Goal: Task Accomplishment & Management: Manage account settings

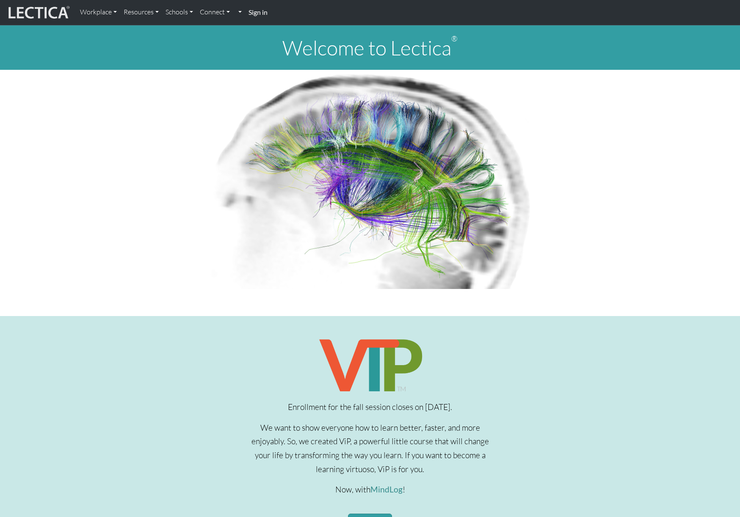
click at [258, 11] on strong "Sign in" at bounding box center [257, 12] width 19 height 8
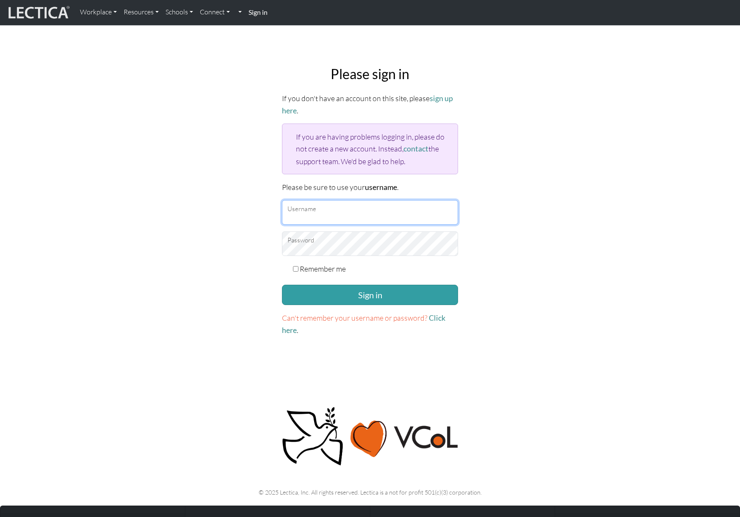
click at [302, 212] on input "Username" at bounding box center [370, 212] width 176 height 25
type input "amcorreia"
click at [282, 285] on button "Sign in" at bounding box center [370, 295] width 176 height 20
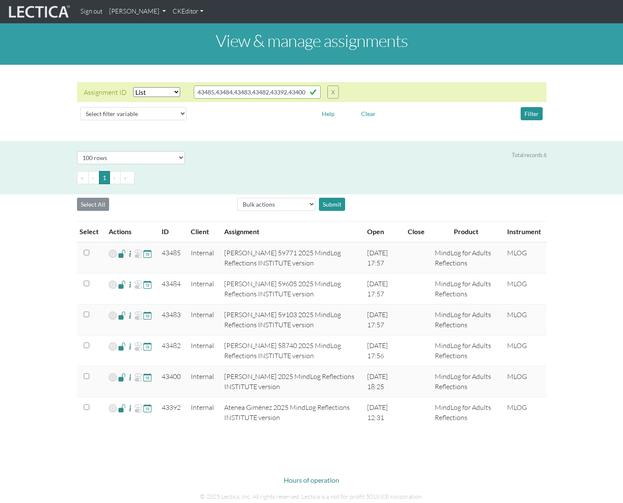
select select "in"
select select "100"
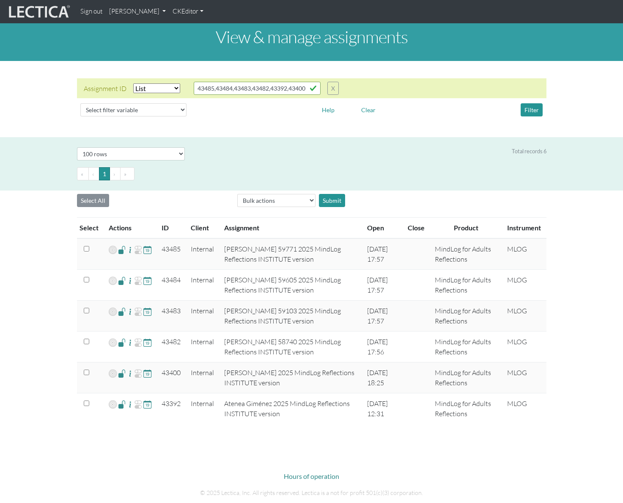
click at [585, 130] on div "View & manage assignments Assignment ID Select filter Equals List Greater than …" at bounding box center [311, 224] width 623 height 411
click at [588, 66] on div "View & manage assignments Assignment ID Select filter Equals List Greater than …" at bounding box center [311, 224] width 623 height 411
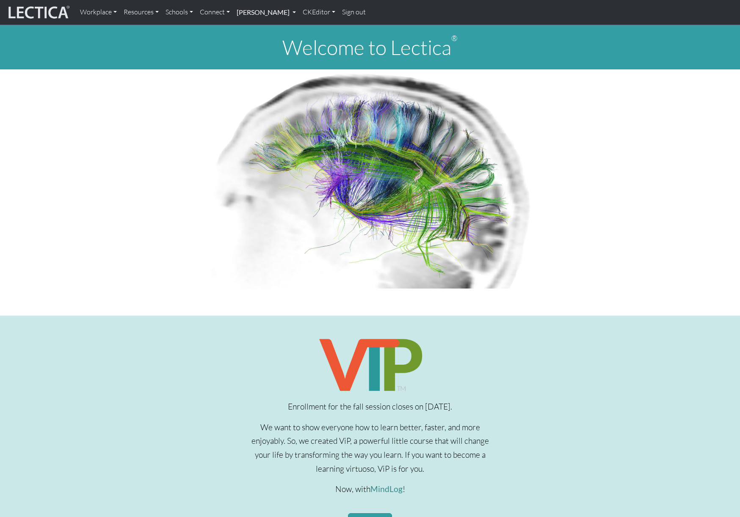
click at [299, 19] on link "[PERSON_NAME]" at bounding box center [266, 12] width 66 height 18
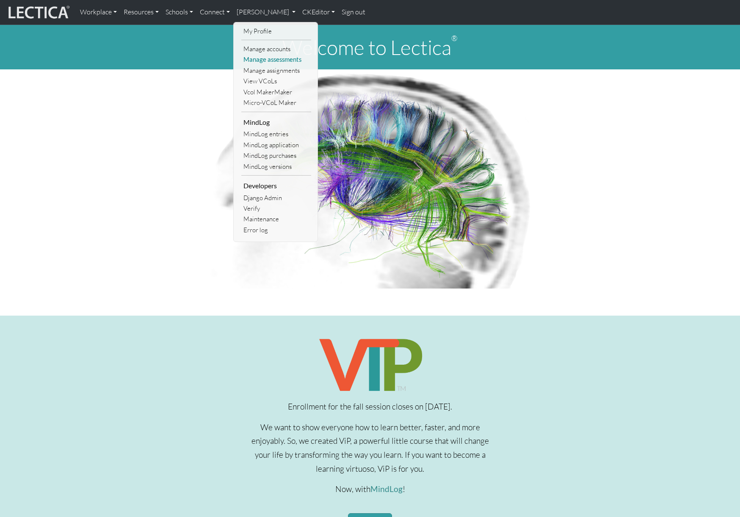
click at [279, 58] on link "Manage assessments" at bounding box center [276, 59] width 70 height 11
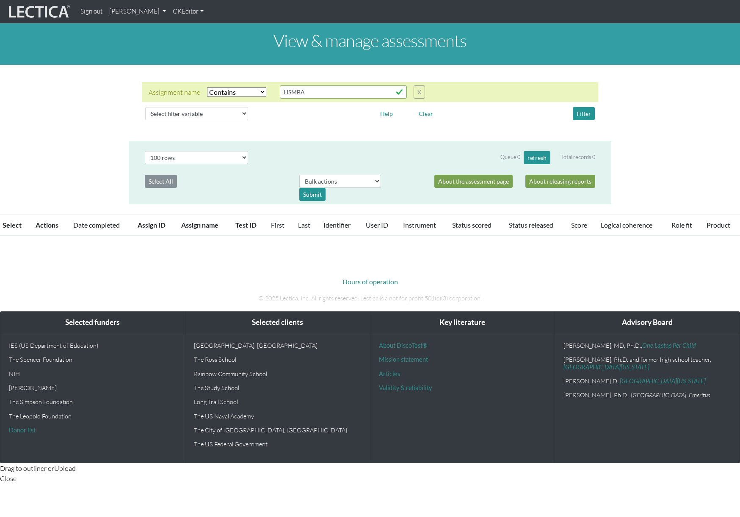
select select "icontains"
select select "100"
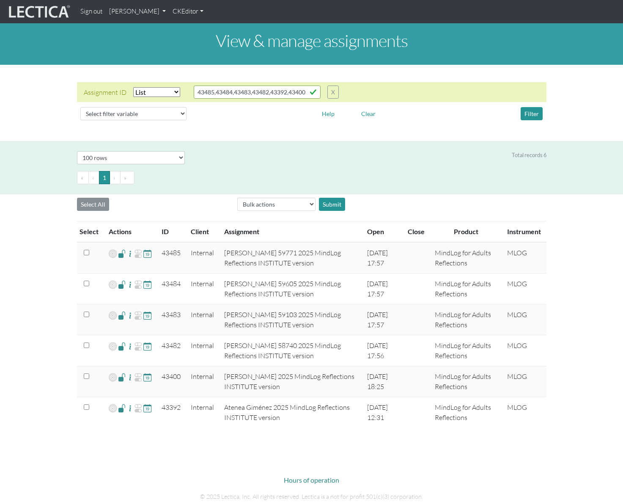
select select "in"
select select "100"
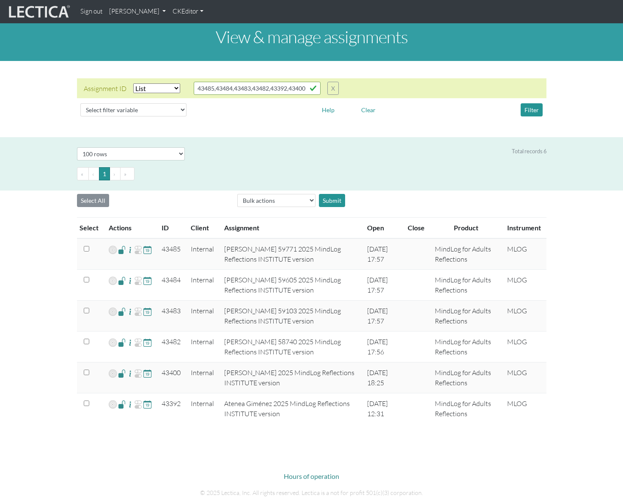
click at [169, 15] on link "[PERSON_NAME]" at bounding box center [137, 11] width 63 height 17
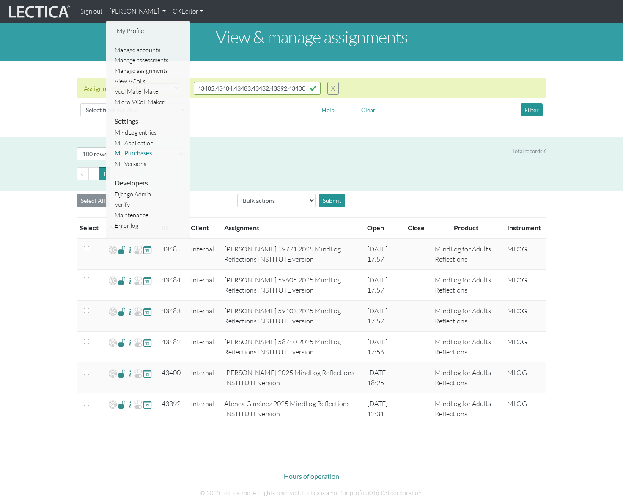
click at [145, 154] on link "ML Purchases" at bounding box center [149, 153] width 72 height 11
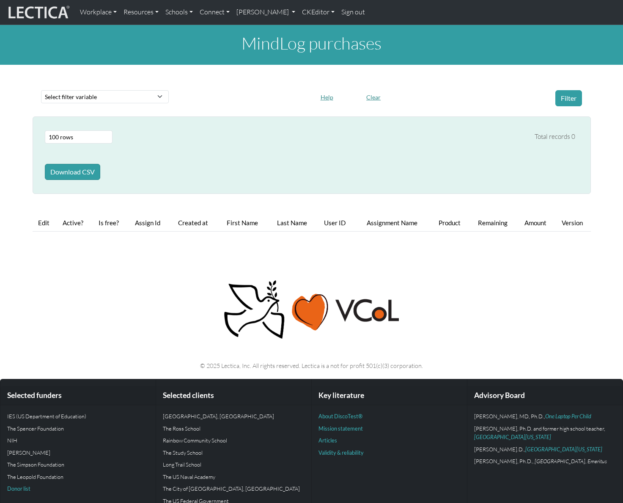
select select "100"
click at [119, 104] on div "Select filter variable First name Last name Version User ID Amount Created at P…" at bounding box center [105, 98] width 138 height 16
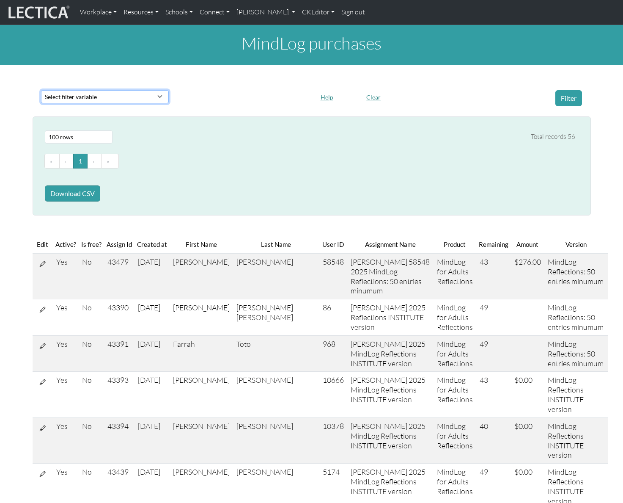
click at [120, 99] on select "Select filter variable First name Last name Version User ID Amount Created at P…" at bounding box center [105, 96] width 128 height 13
select select "product"
click at [41, 103] on select "Select filter variable First name Last name Version User ID Amount Created at P…" at bounding box center [105, 96] width 128 height 13
select select
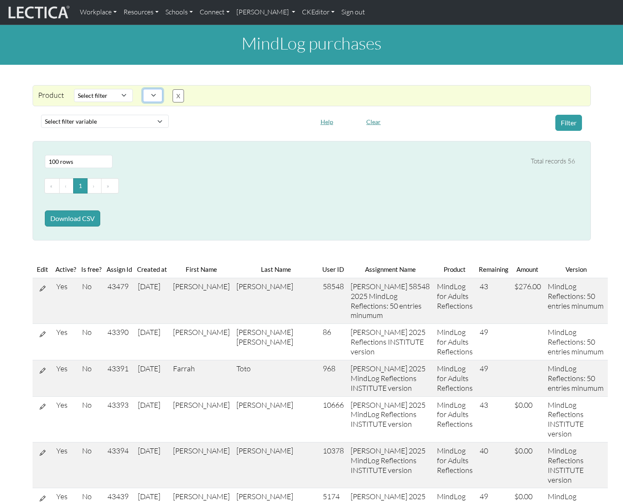
click at [152, 98] on select at bounding box center [152, 95] width 19 height 13
click at [432, 132] on div "Select filter variable First name Last name Version User ID Amount Created at P…" at bounding box center [312, 122] width 549 height 23
